Goal: Task Accomplishment & Management: Use online tool/utility

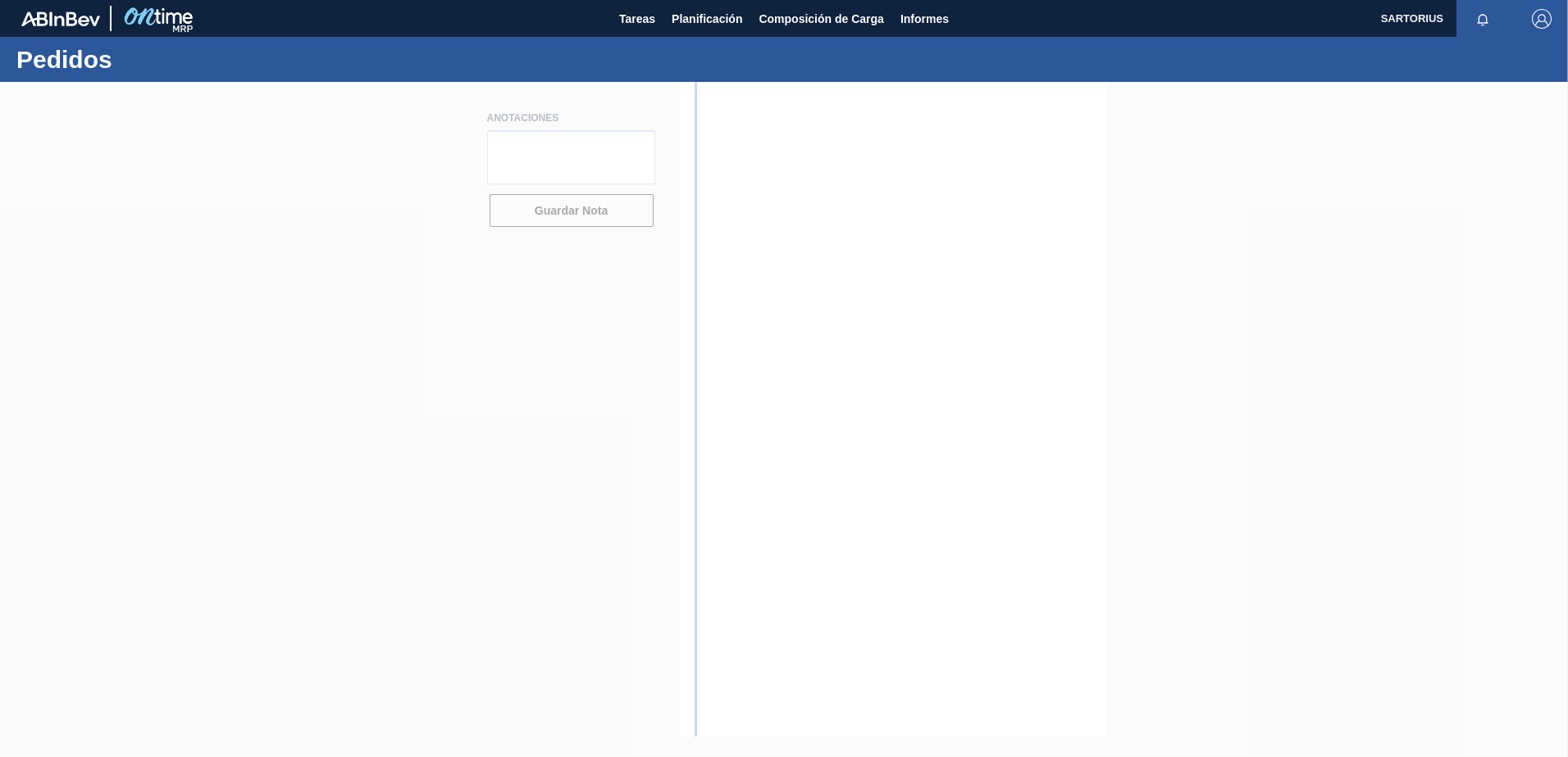
type textarea "El articulo solicitado y cantidad se encuentran en este momento en stock; salvo…"
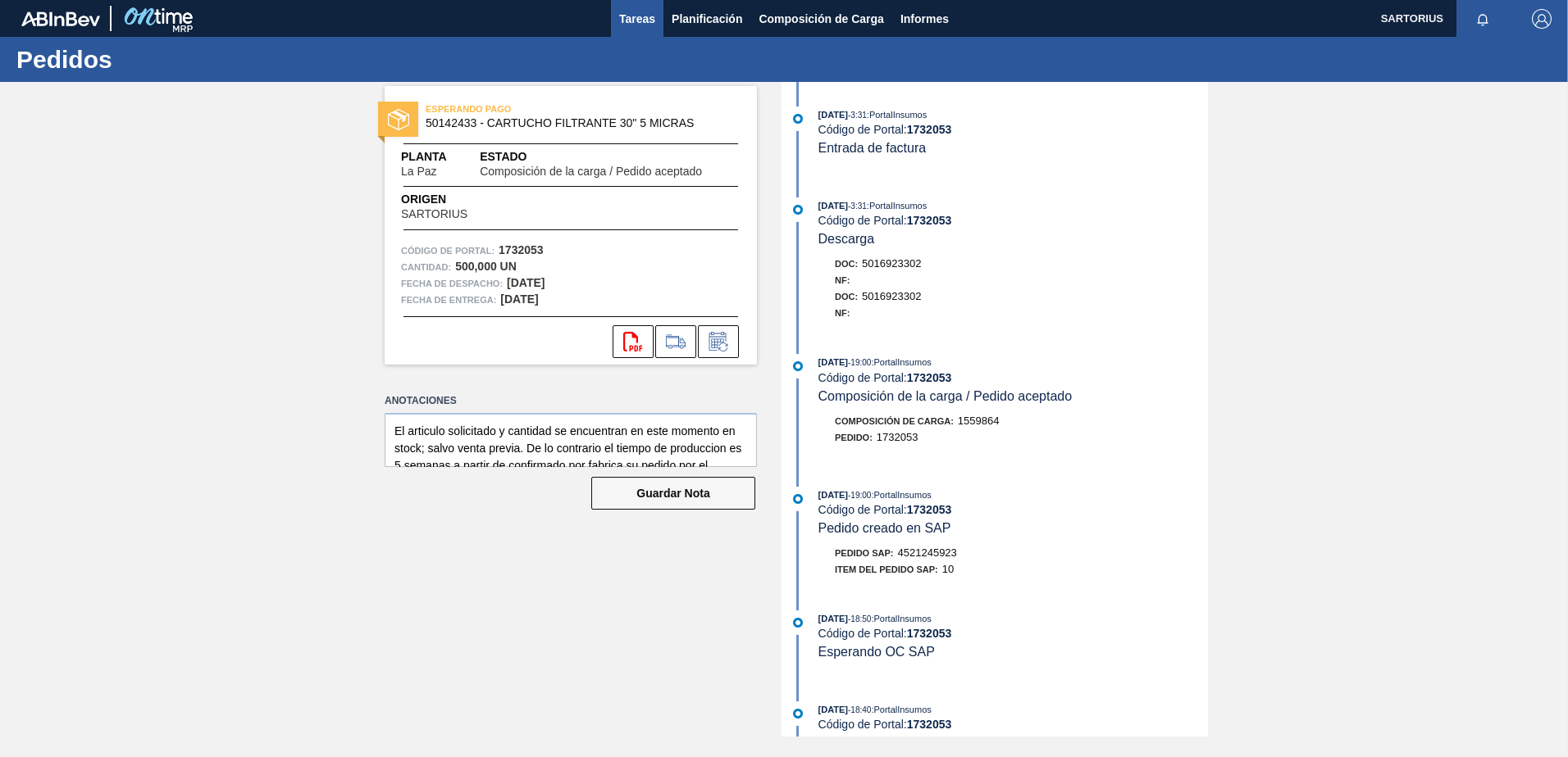
click at [638, 12] on span "Tareas" at bounding box center [637, 19] width 36 height 20
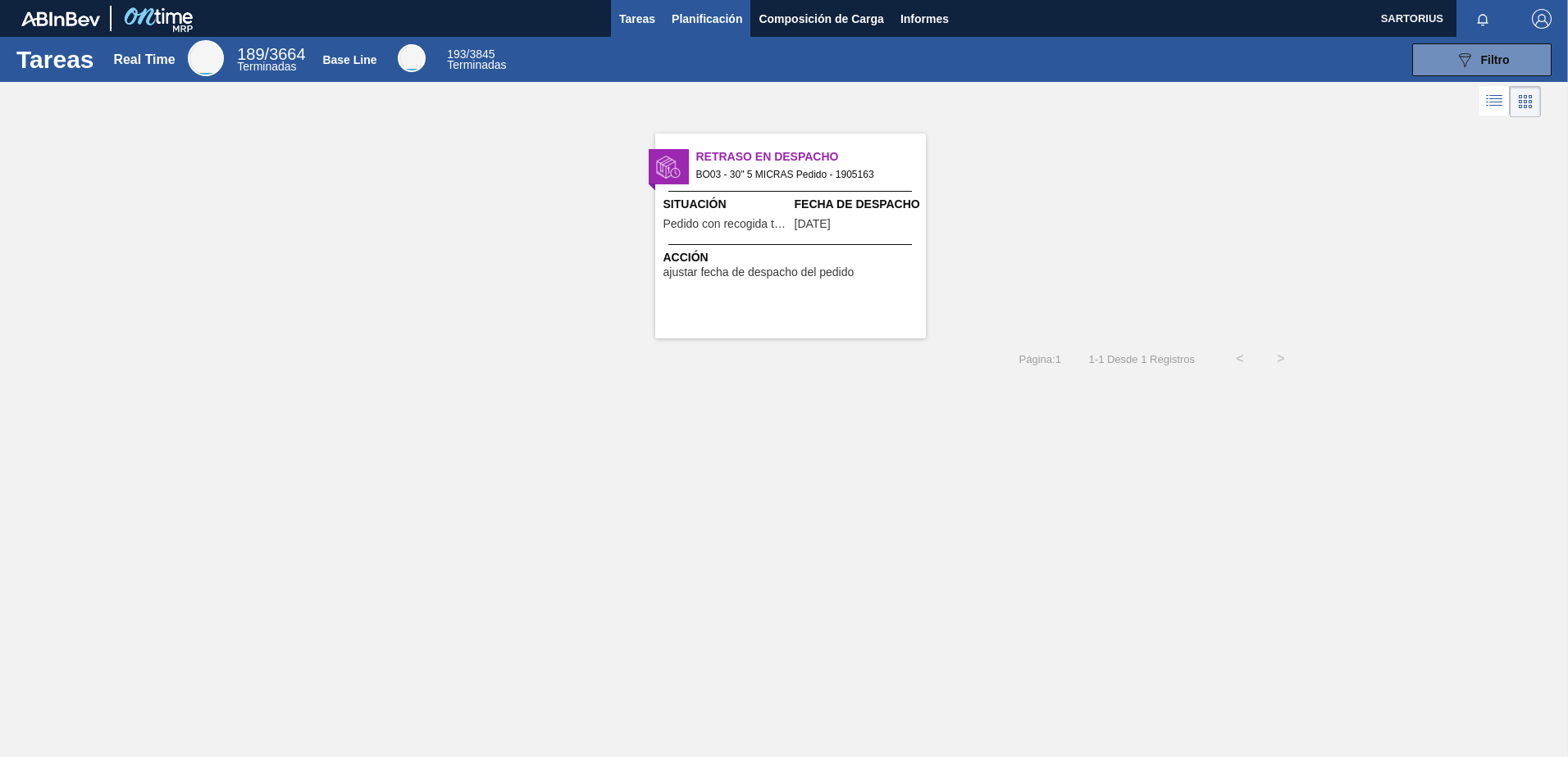
click at [717, 13] on span "Planificación" at bounding box center [707, 19] width 71 height 20
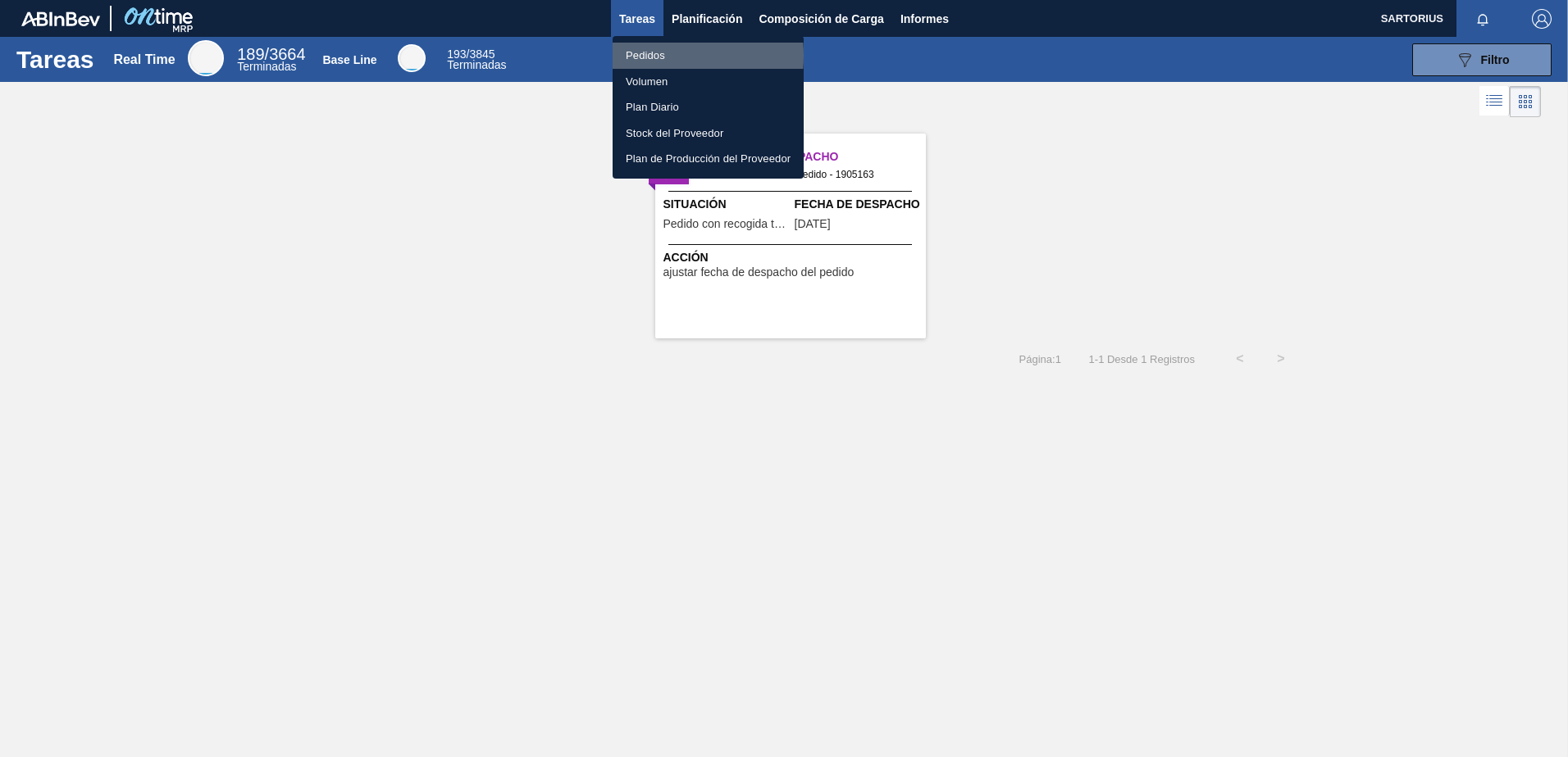
click at [627, 56] on li "Pedidos" at bounding box center [708, 56] width 191 height 27
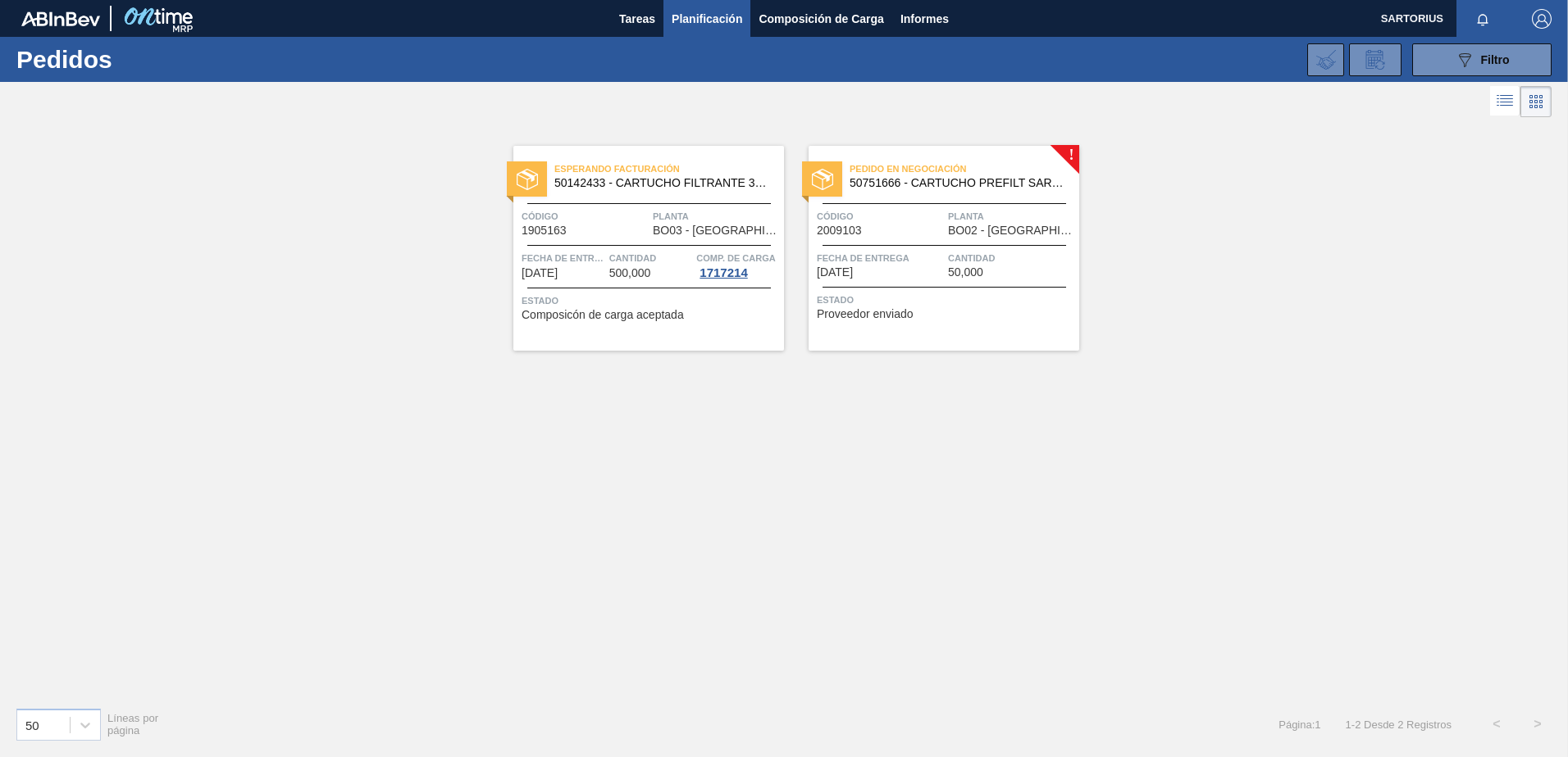
click at [1062, 158] on div "Pedido en Negociación 50751666 - CARTUCHO PREFILT SARTOPURE IND 5502742P4 Códig…" at bounding box center [944, 248] width 270 height 205
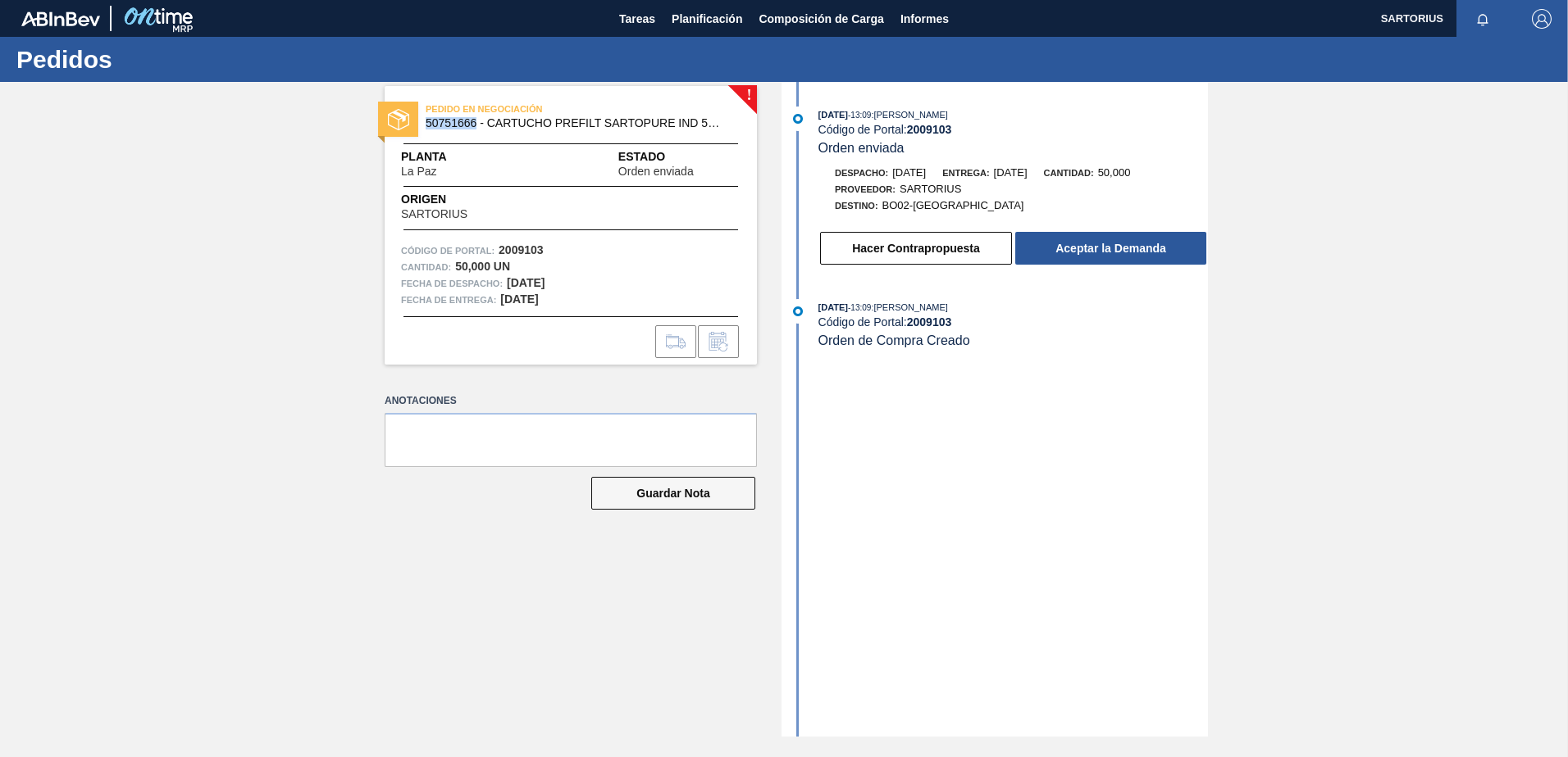
drag, startPoint x: 476, startPoint y: 122, endPoint x: 428, endPoint y: 125, distance: 48.1
click at [428, 125] on span "50751666 - CARTUCHO PREFILT SARTOPURE IND 5502742P4" at bounding box center [575, 123] width 298 height 12
copy span "50751666"
click at [442, 419] on textarea at bounding box center [571, 440] width 372 height 54
type textarea "t"
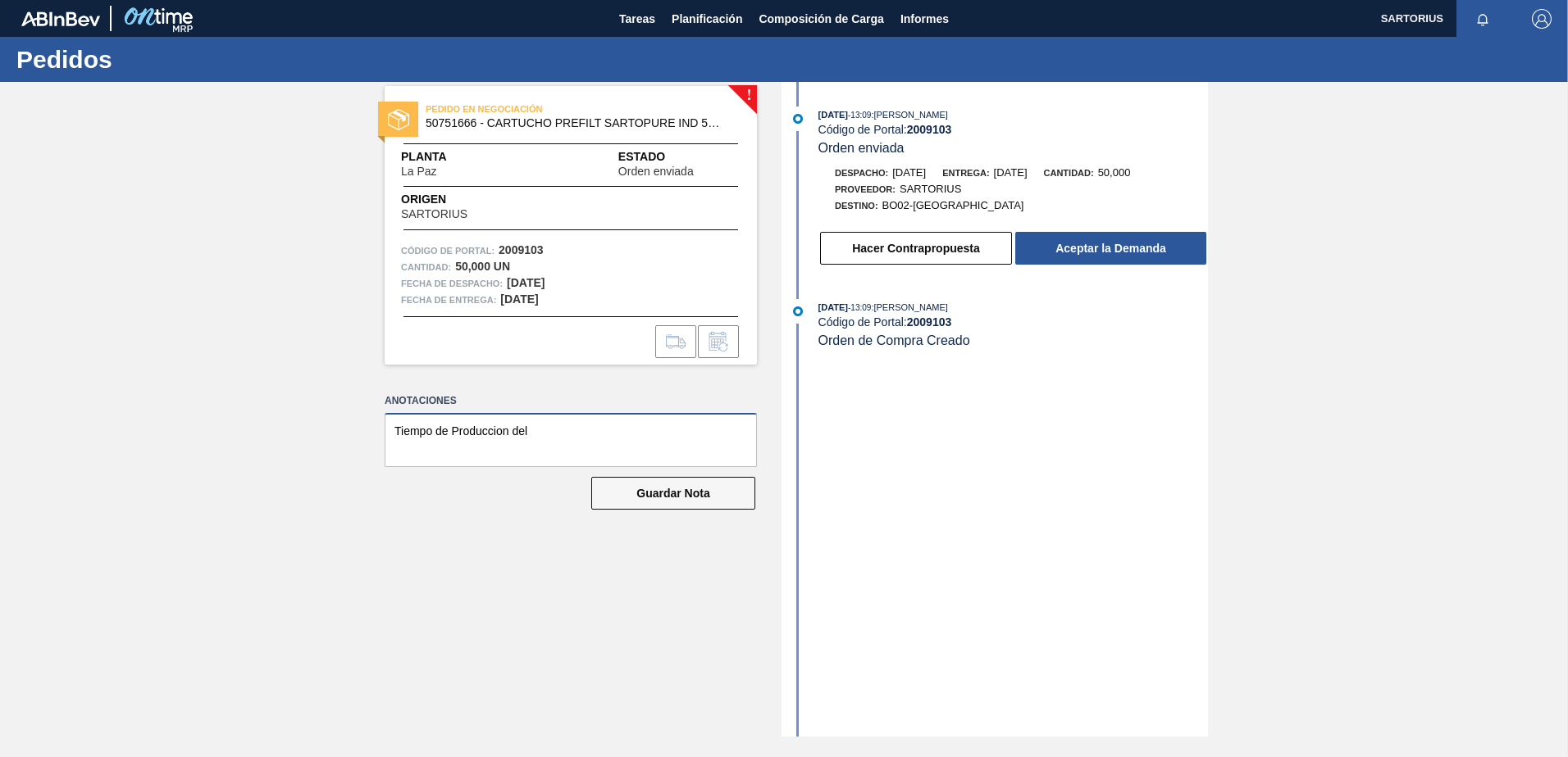
click at [536, 430] on textarea "Tiempo de Produccion del" at bounding box center [571, 440] width 372 height 54
click at [456, 429] on textarea "Tiempo de Produccion del" at bounding box center [571, 440] width 372 height 54
click at [557, 428] on textarea "Tiempo de produccion del" at bounding box center [571, 440] width 372 height 54
type textarea "Tiempo de produccion del articulo 5502742P4------G 5 semanas a partir de confir…"
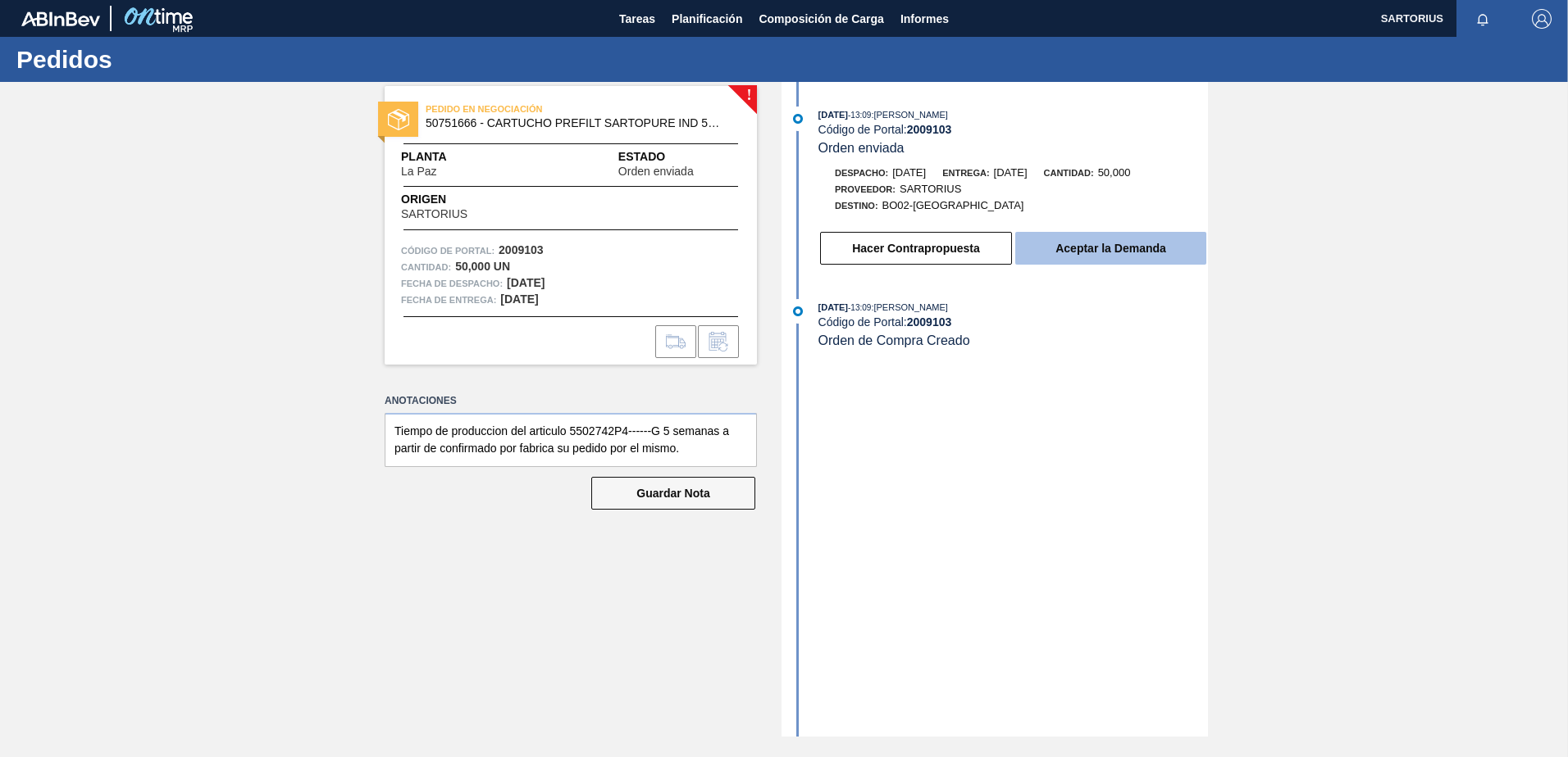
click at [1093, 253] on button "Aceptar la Demanda" at bounding box center [1110, 248] width 191 height 33
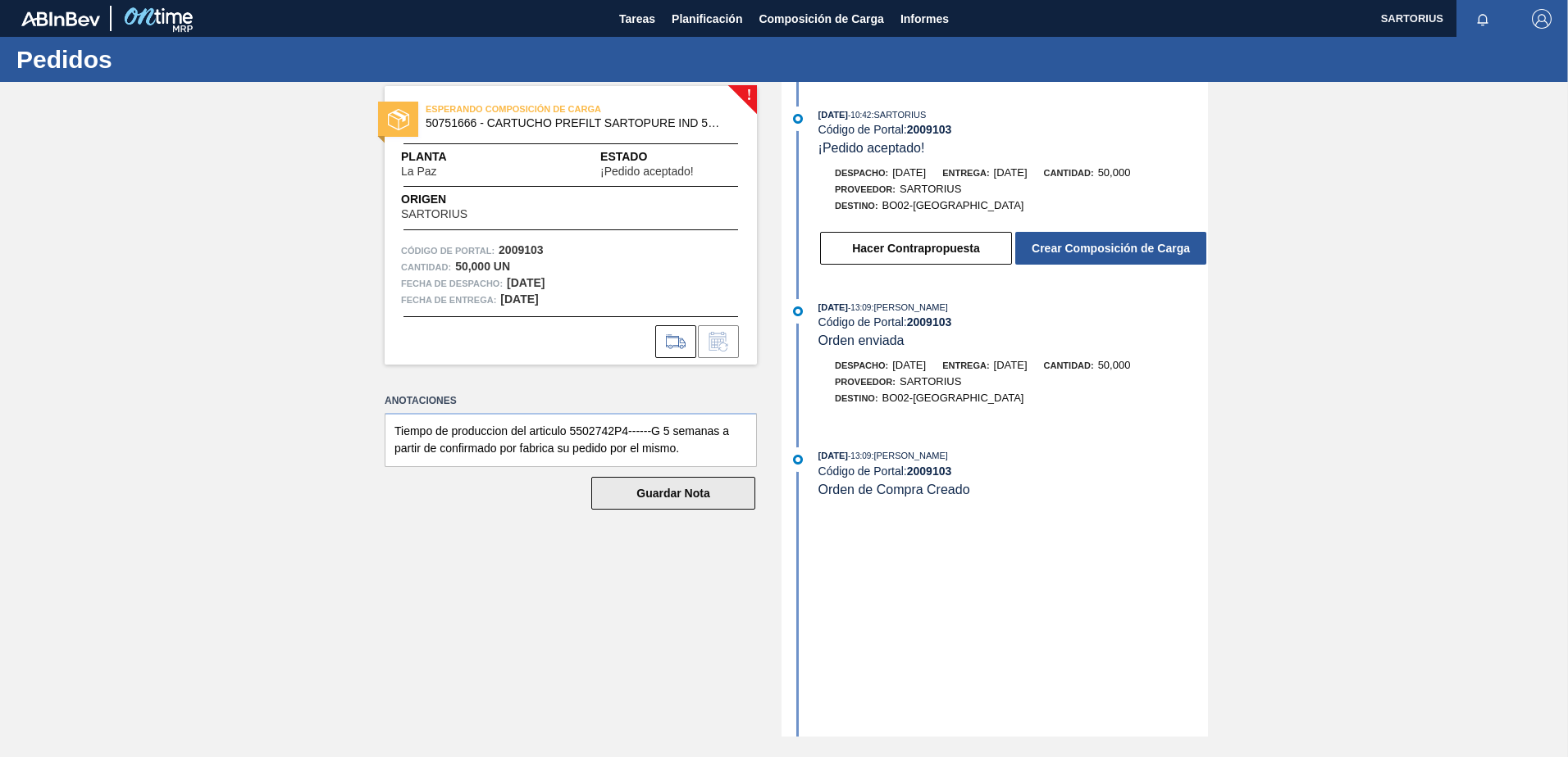
click at [631, 496] on button "Guardar Nota" at bounding box center [673, 493] width 164 height 33
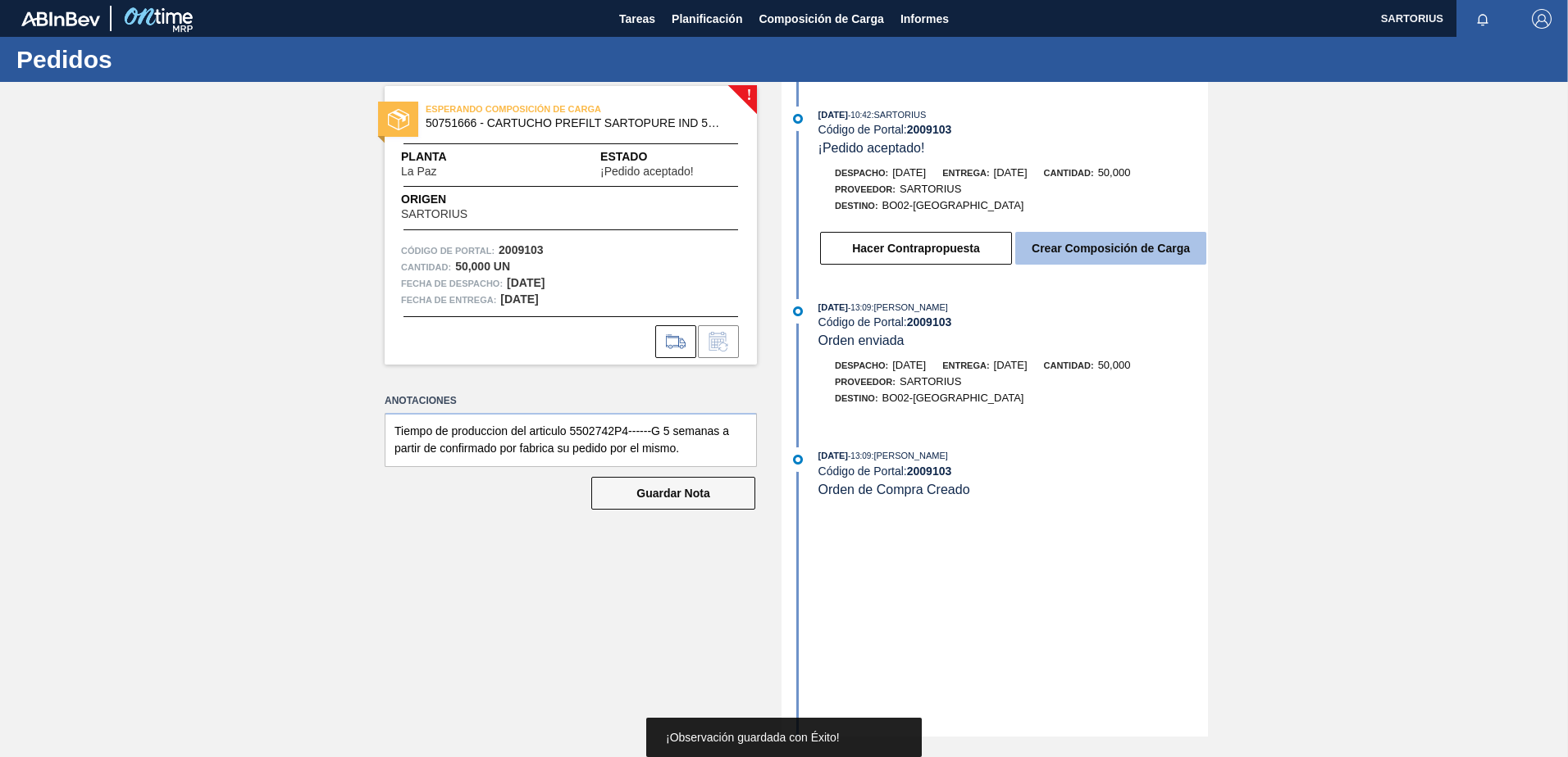
click at [1162, 246] on button "Crear Composición de Carga" at bounding box center [1110, 248] width 191 height 33
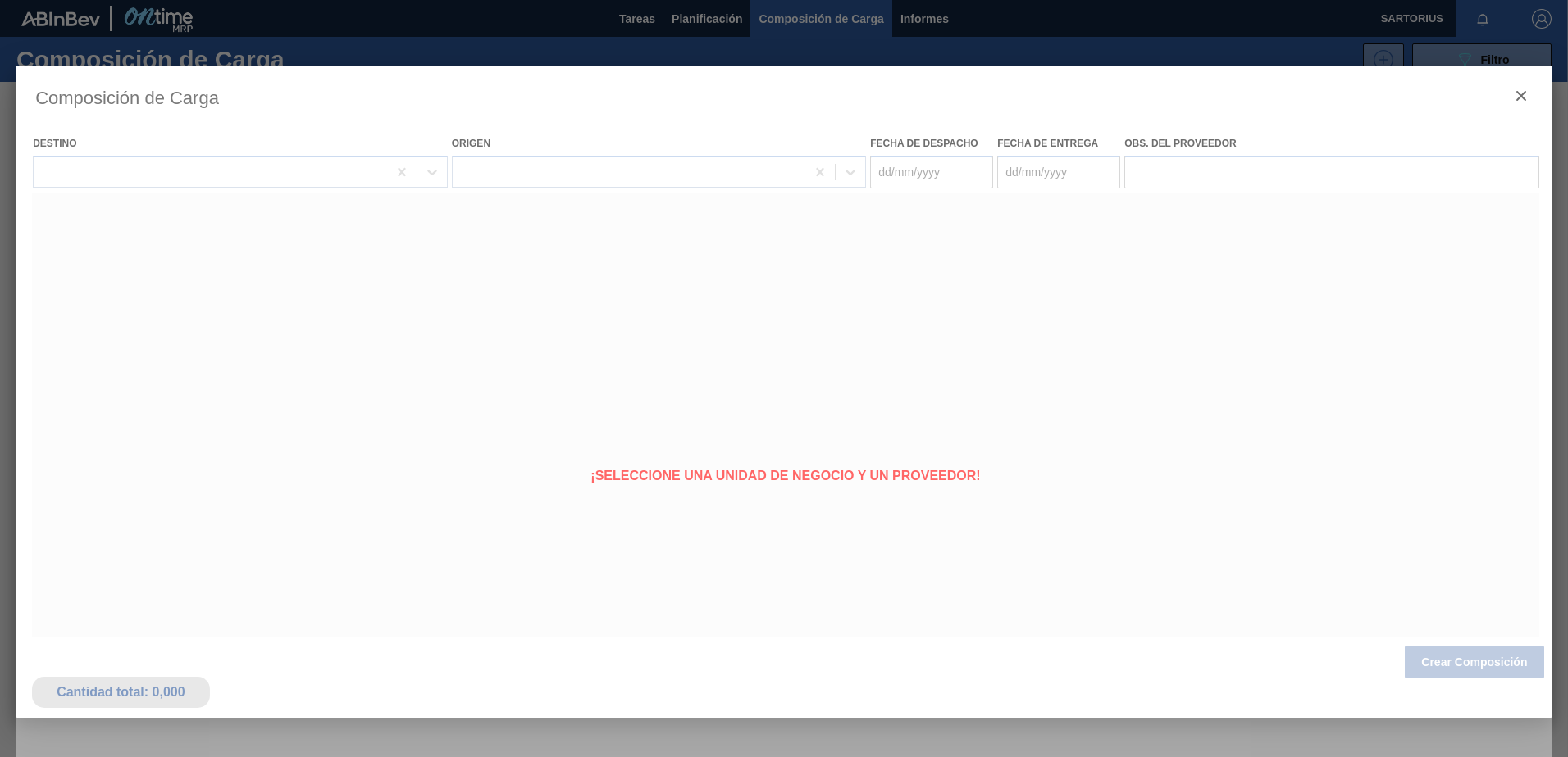
type Despacho "28/09/2025"
type Entrega "14/01/2026"
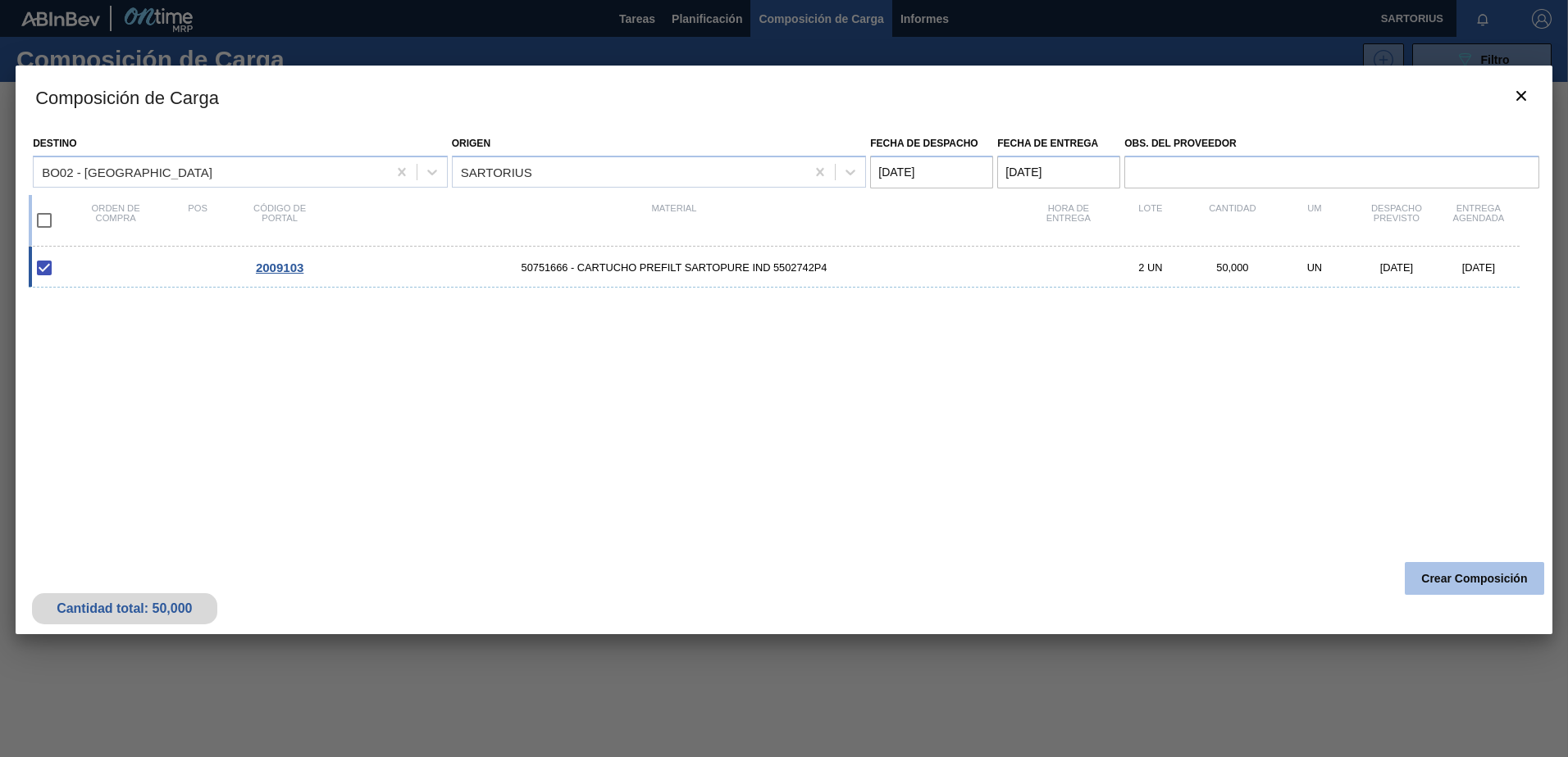
click at [1456, 578] on button "Crear Composición" at bounding box center [1474, 578] width 139 height 33
